Goal: Task Accomplishment & Management: Manage account settings

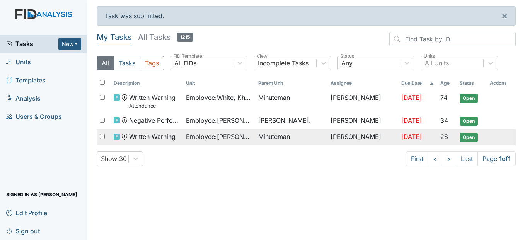
click at [249, 138] on span "Employee : Lucas, Aaliyah" at bounding box center [219, 136] width 66 height 9
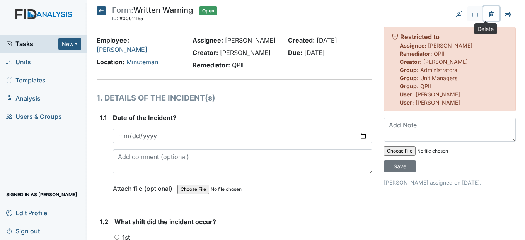
click at [490, 14] on icon at bounding box center [491, 14] width 2 height 3
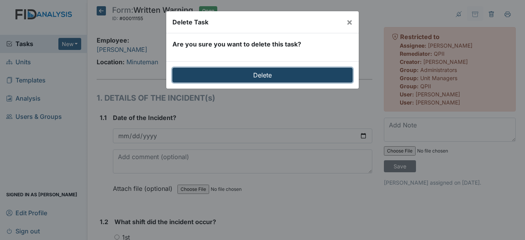
click at [265, 77] on input "Delete" at bounding box center [263, 75] width 180 height 15
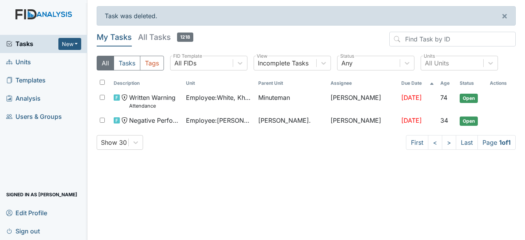
click at [25, 62] on span "Units" at bounding box center [18, 62] width 25 height 12
